Goal: Transaction & Acquisition: Purchase product/service

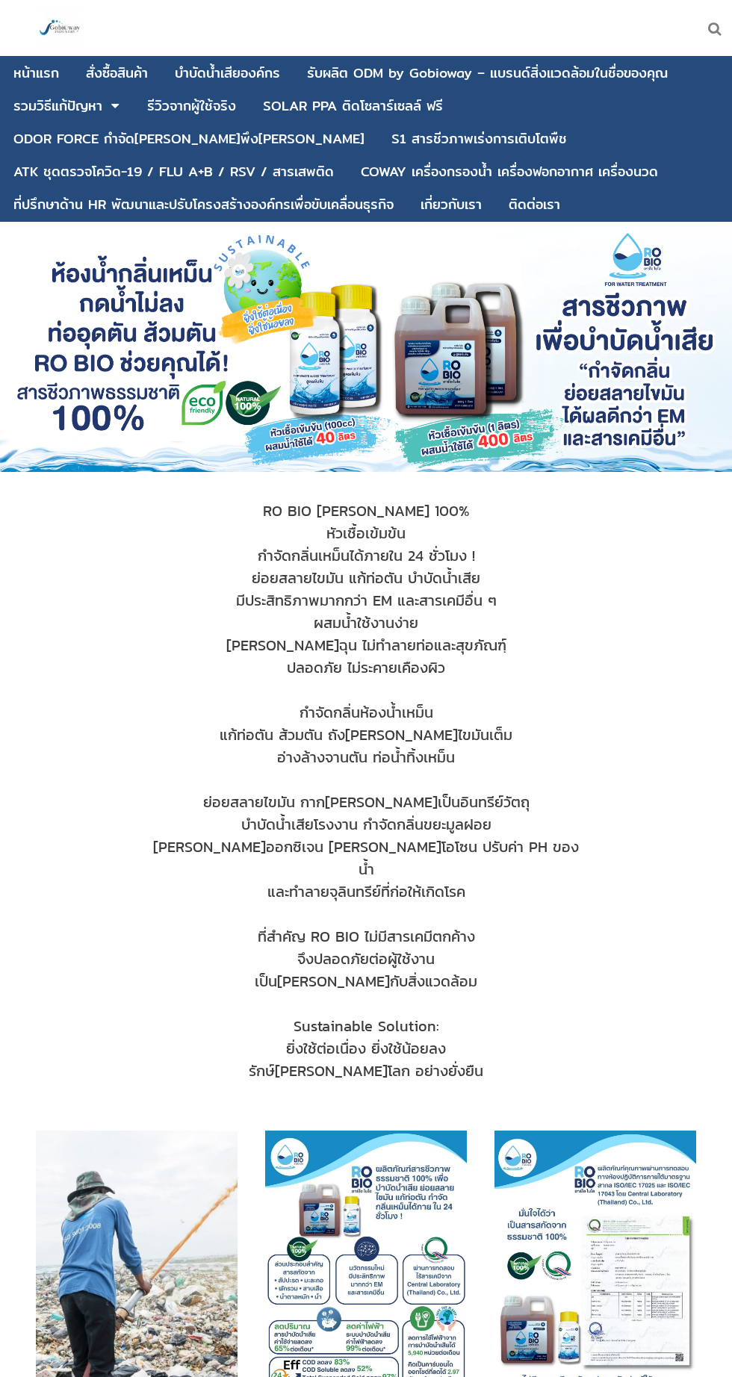
click at [433, 711] on span "RO BIO สารชีวภาพจาก[PERSON_NAME] 100% หัวเชื้อเข้มข้น กำจัดกลิ่นเหม็นได้ภายใน 2…" at bounding box center [366, 802] width 440 height 605
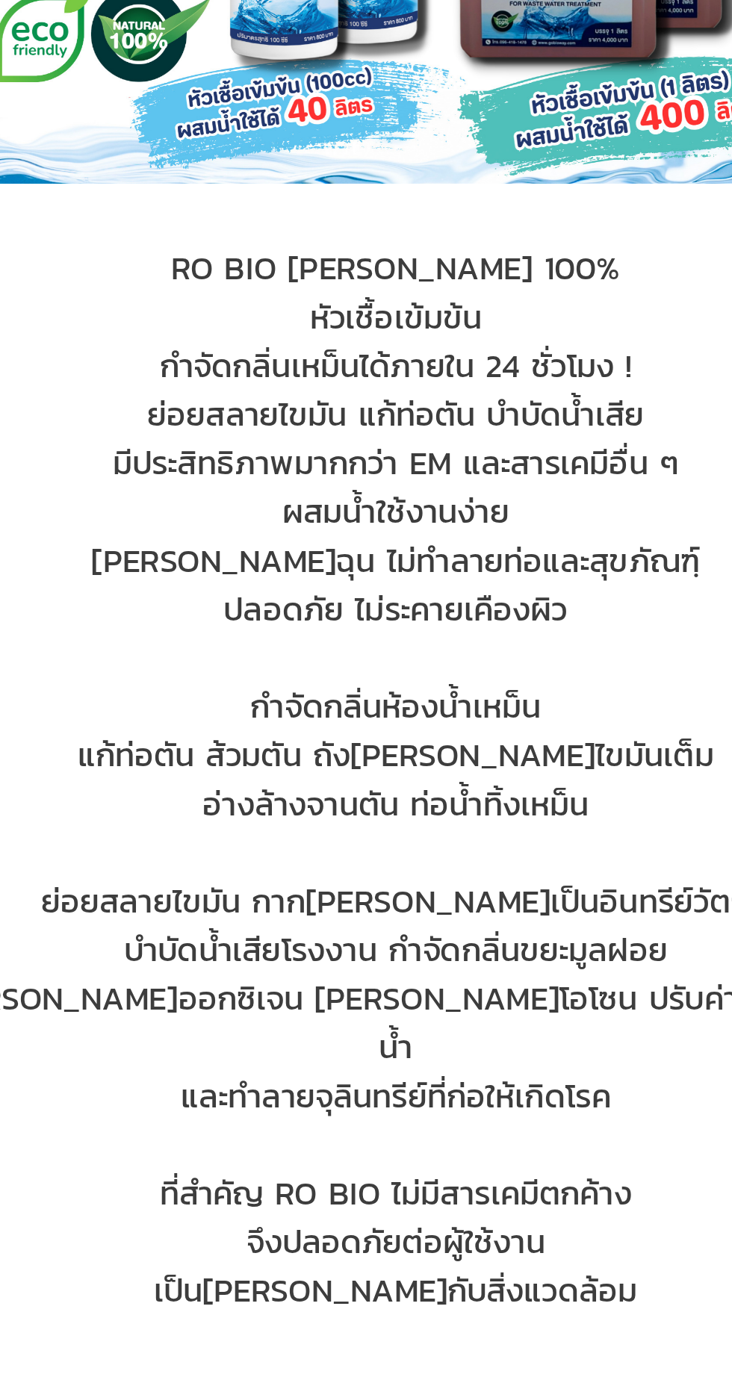
scroll to position [1, 0]
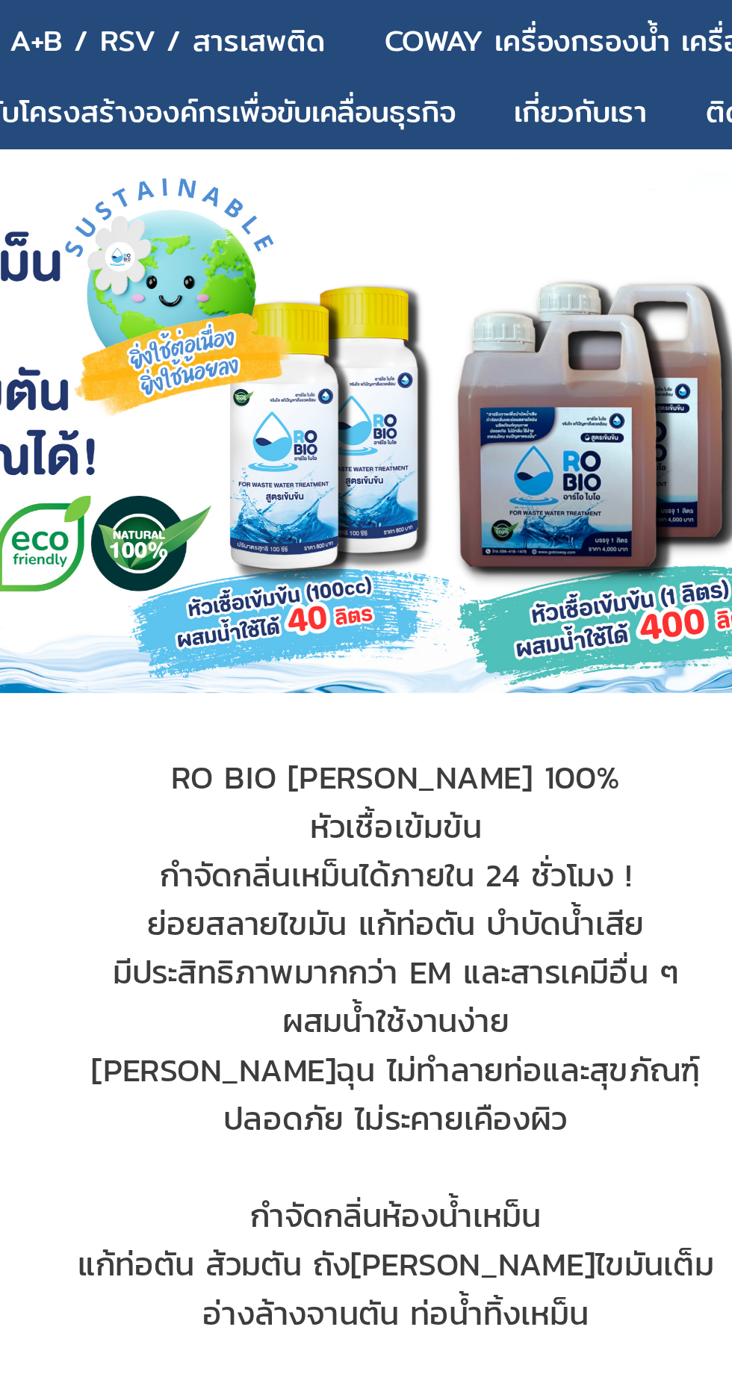
click at [392, 355] on div at bounding box center [366, 346] width 732 height 250
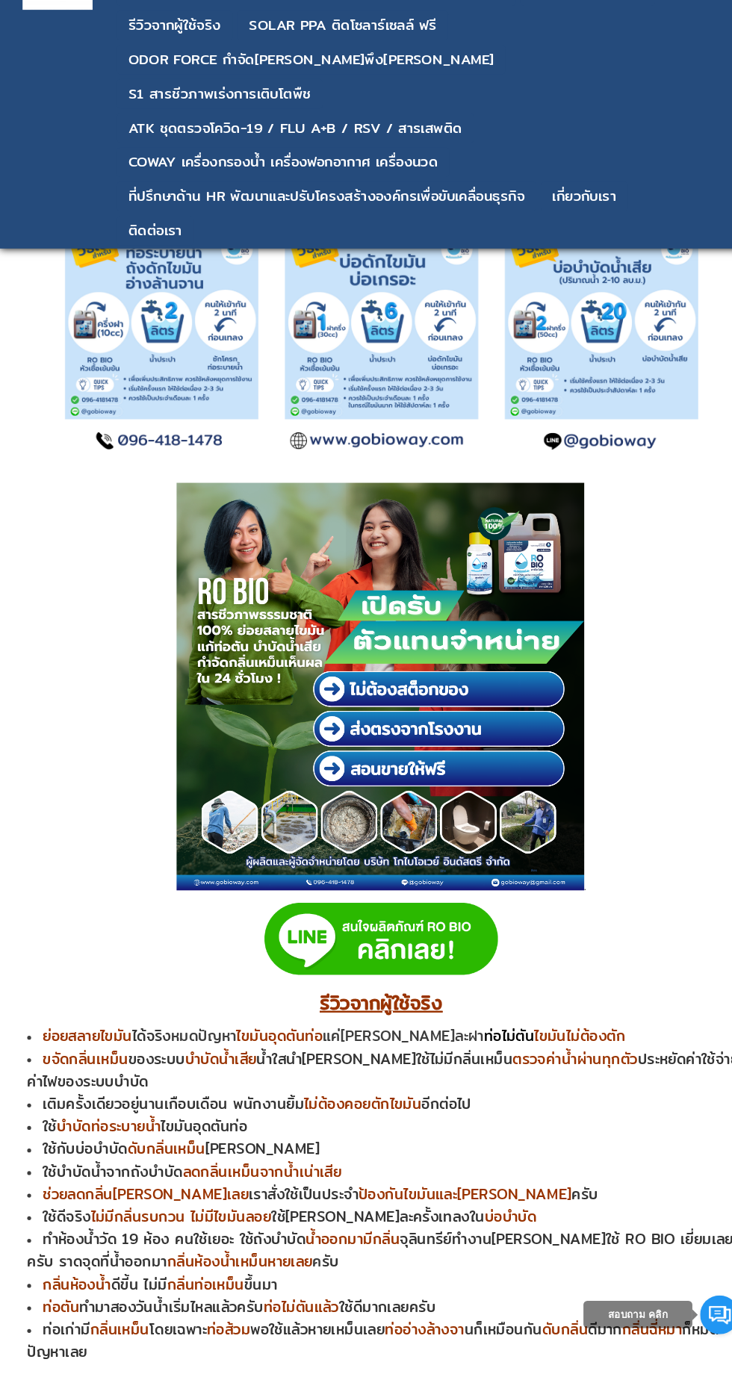
scroll to position [7756, 0]
